Goal: Navigation & Orientation: Find specific page/section

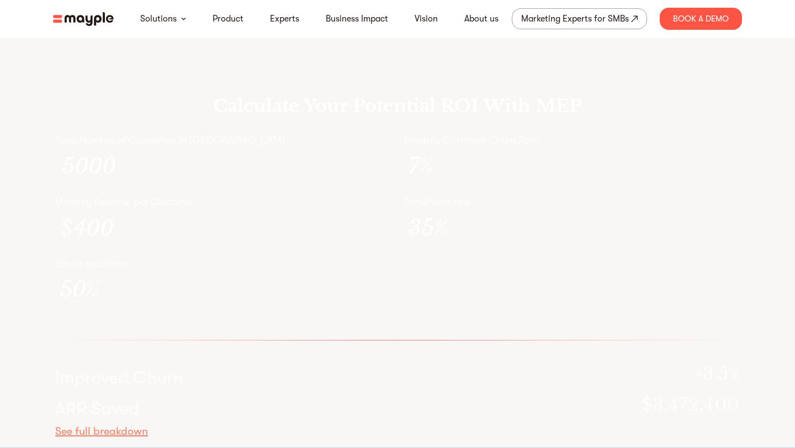
scroll to position [3187, 0]
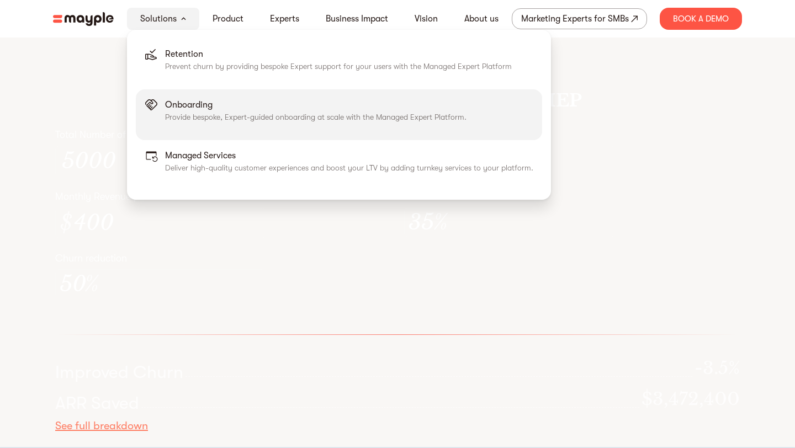
click at [184, 100] on p "Onboarding" at bounding box center [315, 104] width 301 height 13
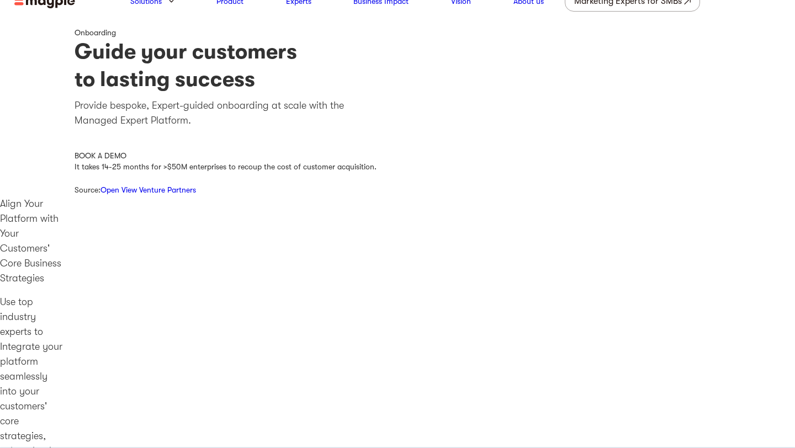
scroll to position [8, 0]
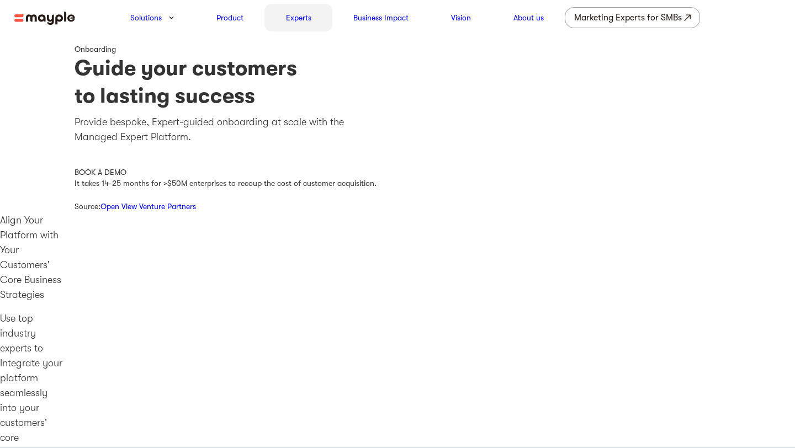
click at [283, 23] on div "Experts" at bounding box center [298, 18] width 68 height 28
click at [62, 19] on img at bounding box center [44, 19] width 61 height 14
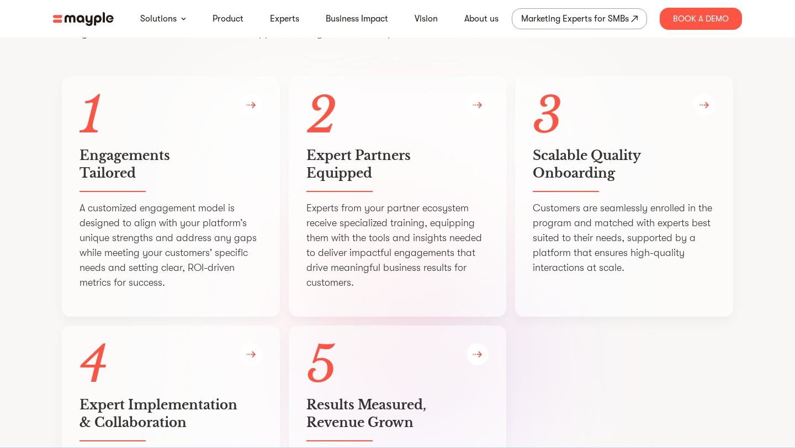
scroll to position [2083, 0]
